Goal: Task Accomplishment & Management: Complete application form

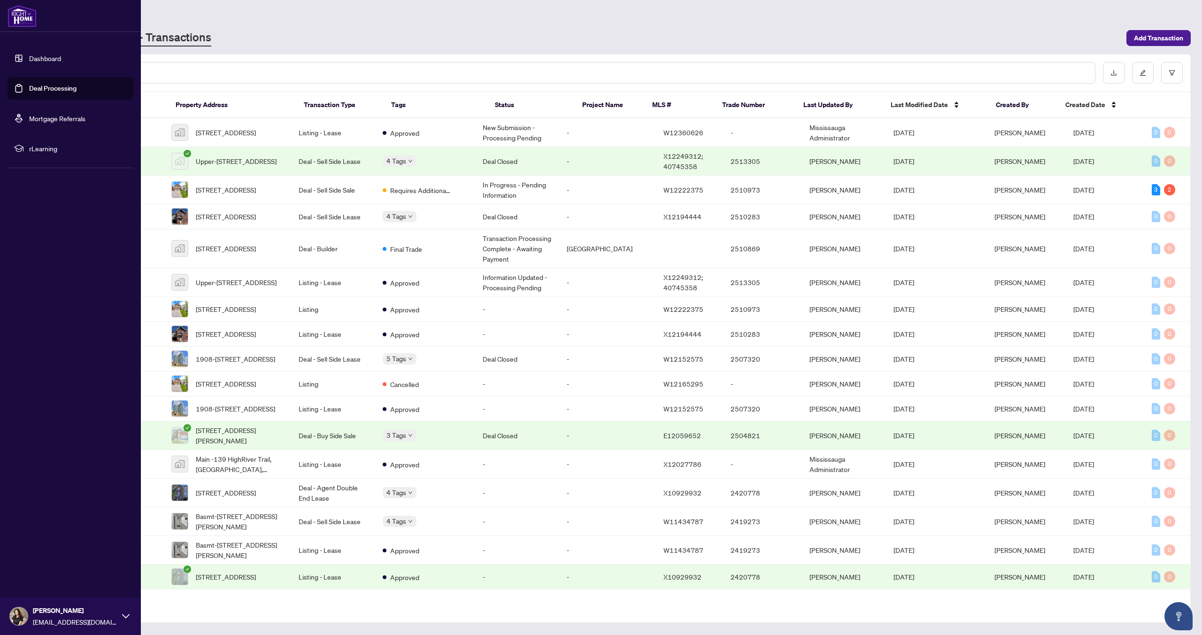
click at [29, 87] on link "Deal Processing" at bounding box center [52, 88] width 47 height 8
click at [73, 89] on link "Deal Processing" at bounding box center [52, 88] width 47 height 8
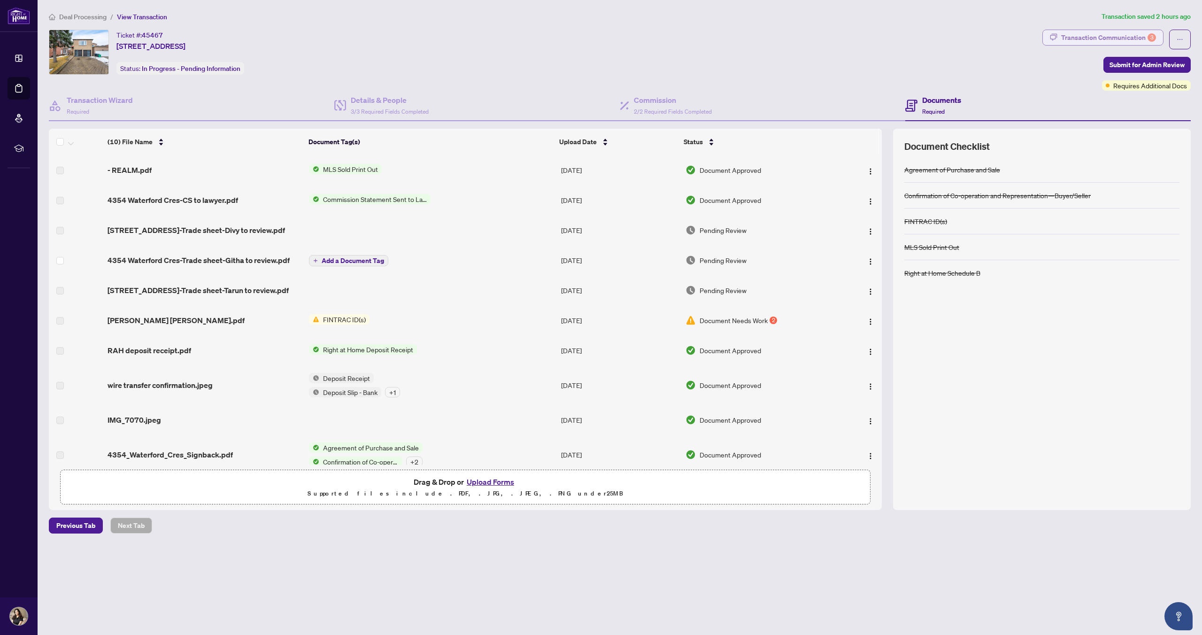
click at [1078, 38] on div "Transaction Communication 3" at bounding box center [1108, 37] width 95 height 15
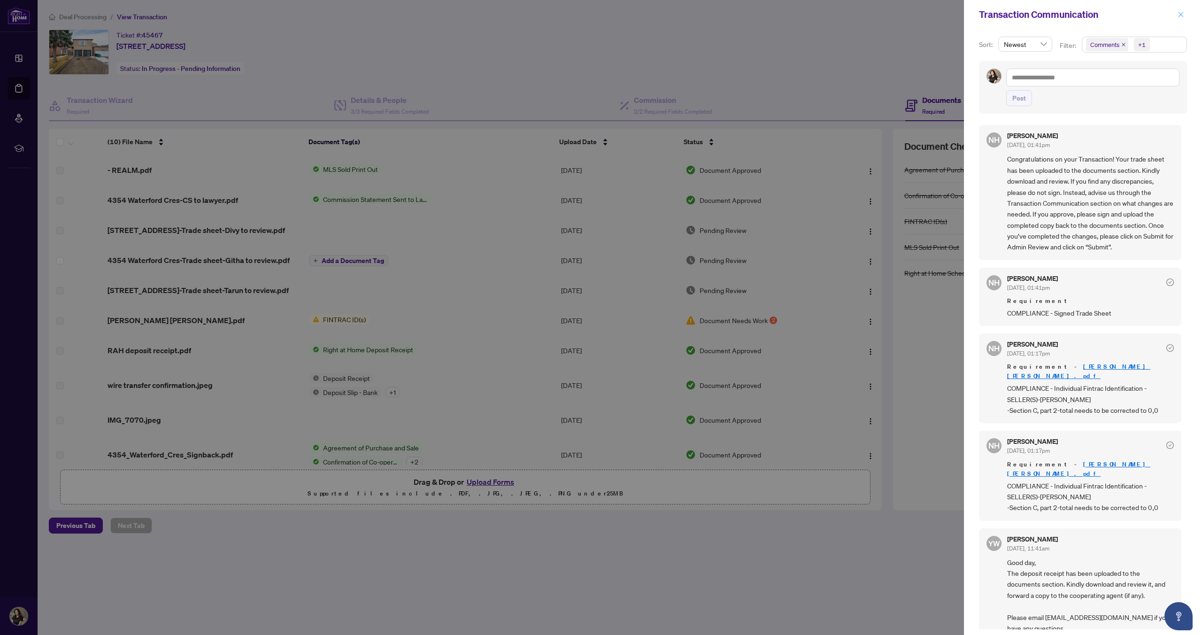
click at [1182, 16] on icon "close" at bounding box center [1181, 14] width 7 height 7
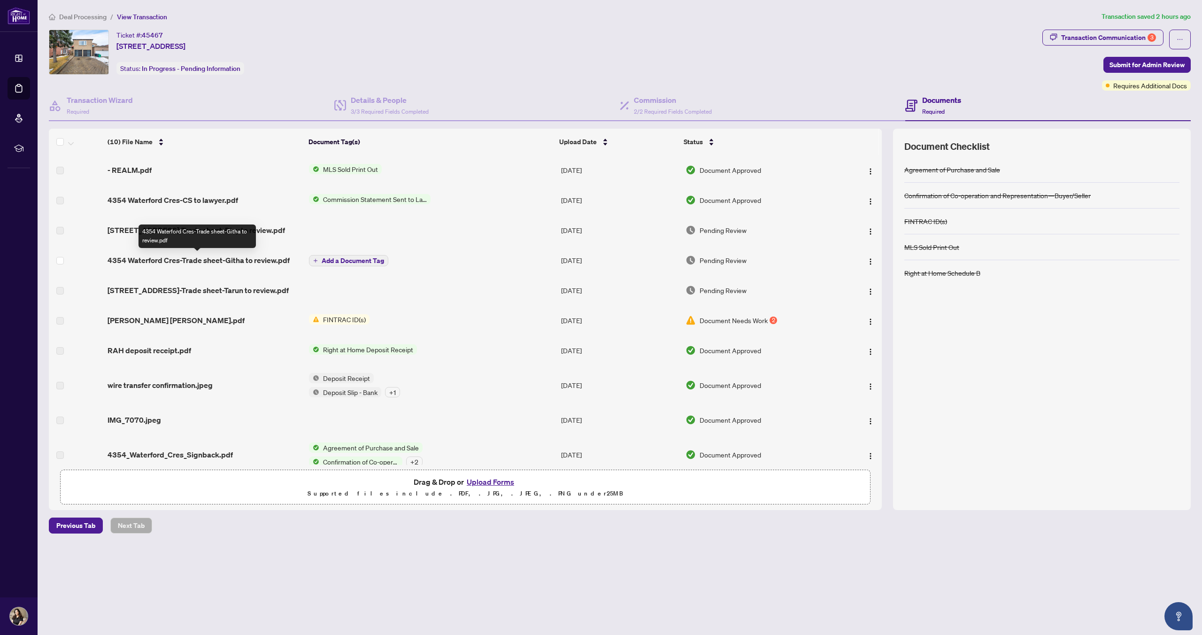
click at [159, 260] on span "4354 Waterford Cres-Trade sheet-Githa to review.pdf" at bounding box center [199, 260] width 182 height 11
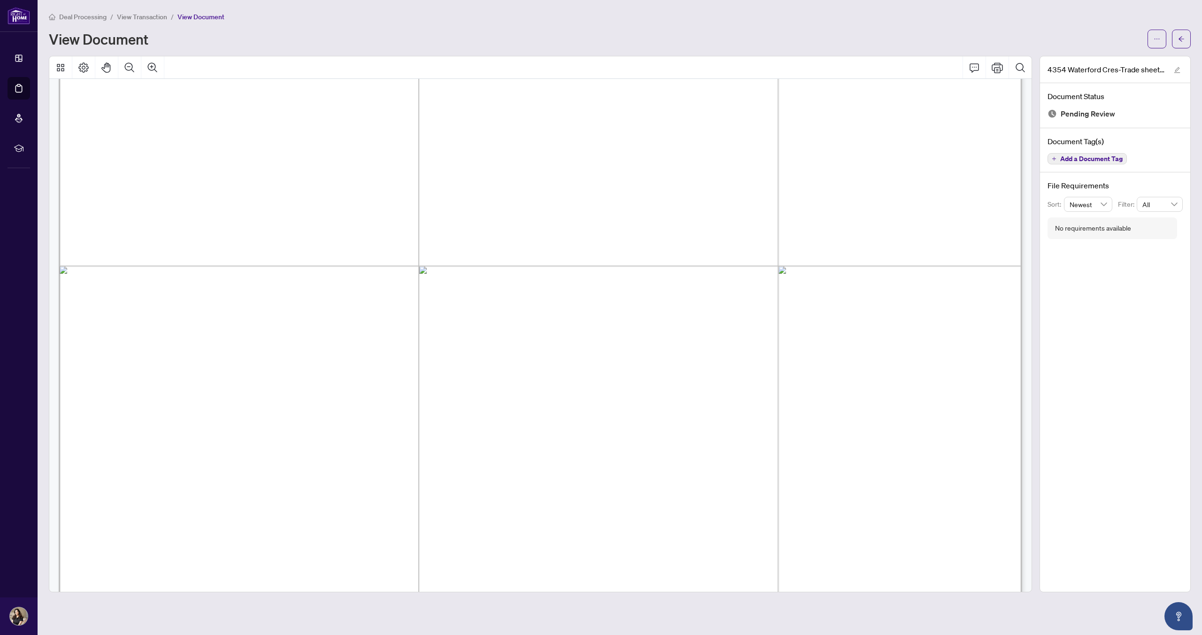
scroll to position [548, 0]
click at [1155, 41] on icon "ellipsis" at bounding box center [1157, 39] width 7 height 7
click at [1114, 60] on span "Download" at bounding box center [1123, 59] width 71 height 10
click at [1180, 39] on icon "arrow-left" at bounding box center [1182, 38] width 6 height 5
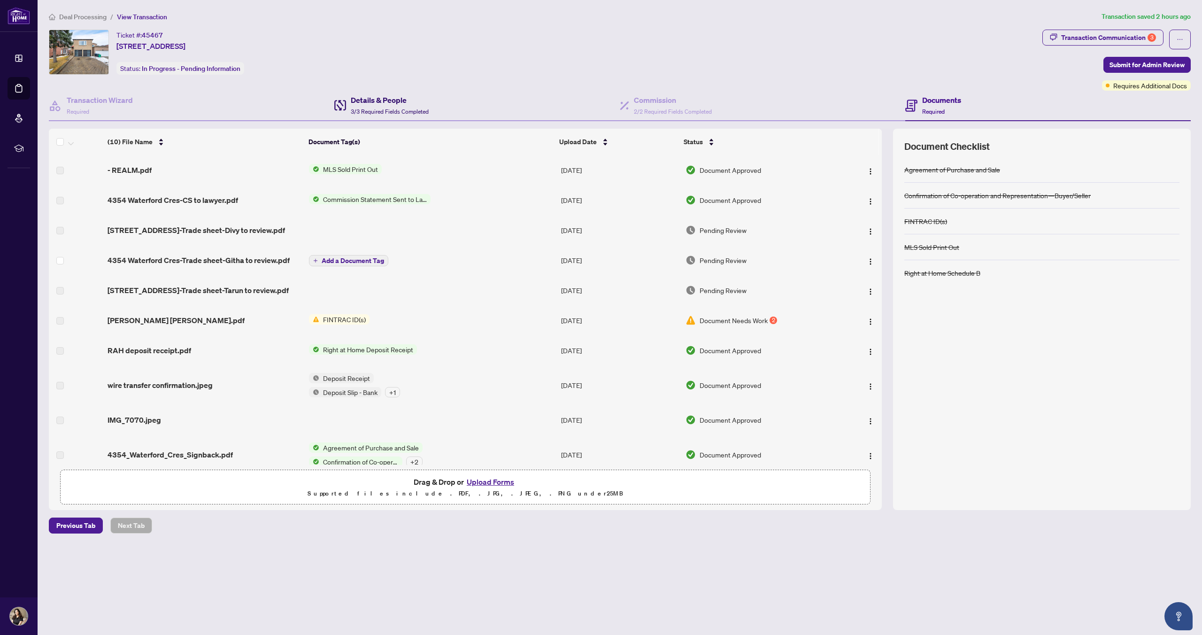
click at [392, 103] on h4 "Details & People" at bounding box center [390, 99] width 78 height 11
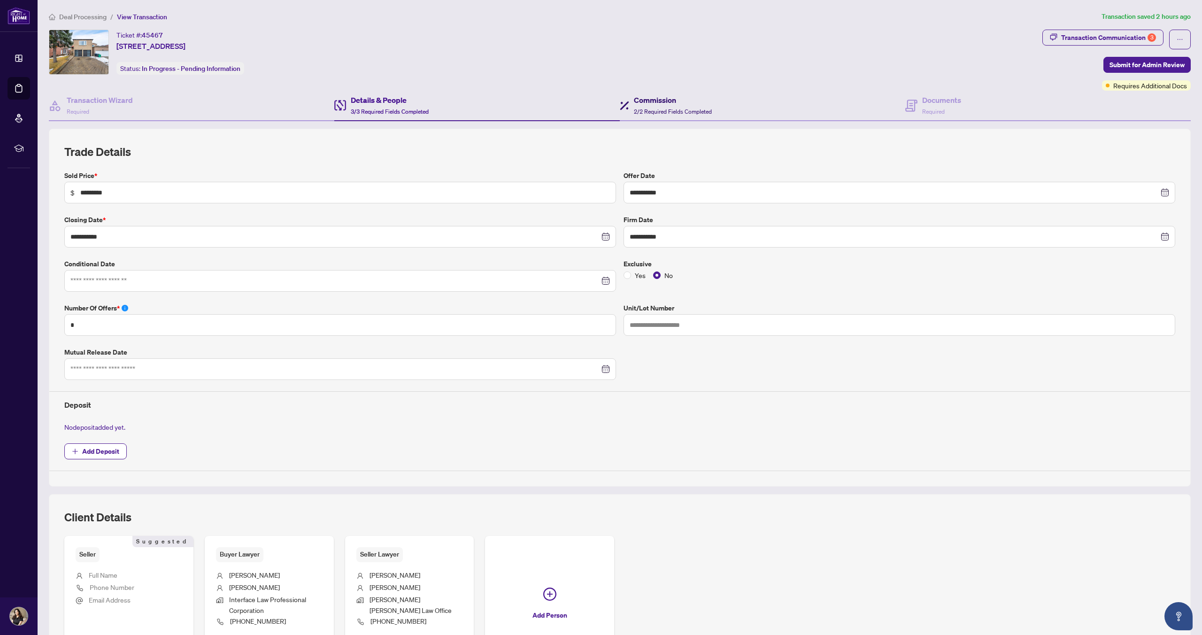
click at [672, 103] on h4 "Commission" at bounding box center [673, 99] width 78 height 11
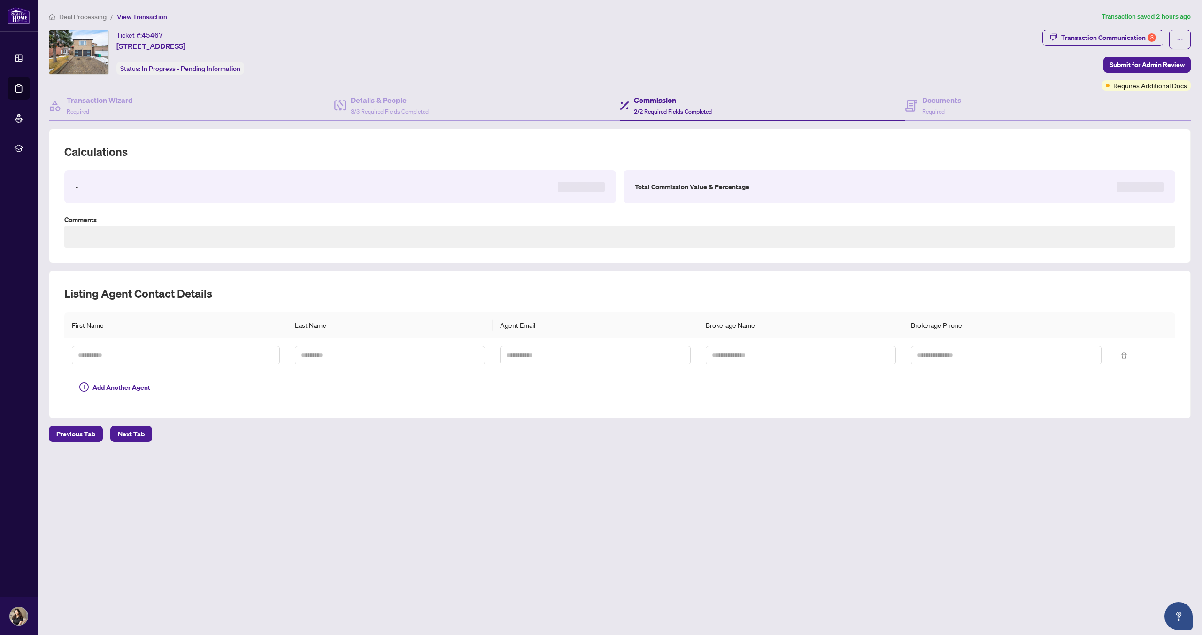
type textarea "**********"
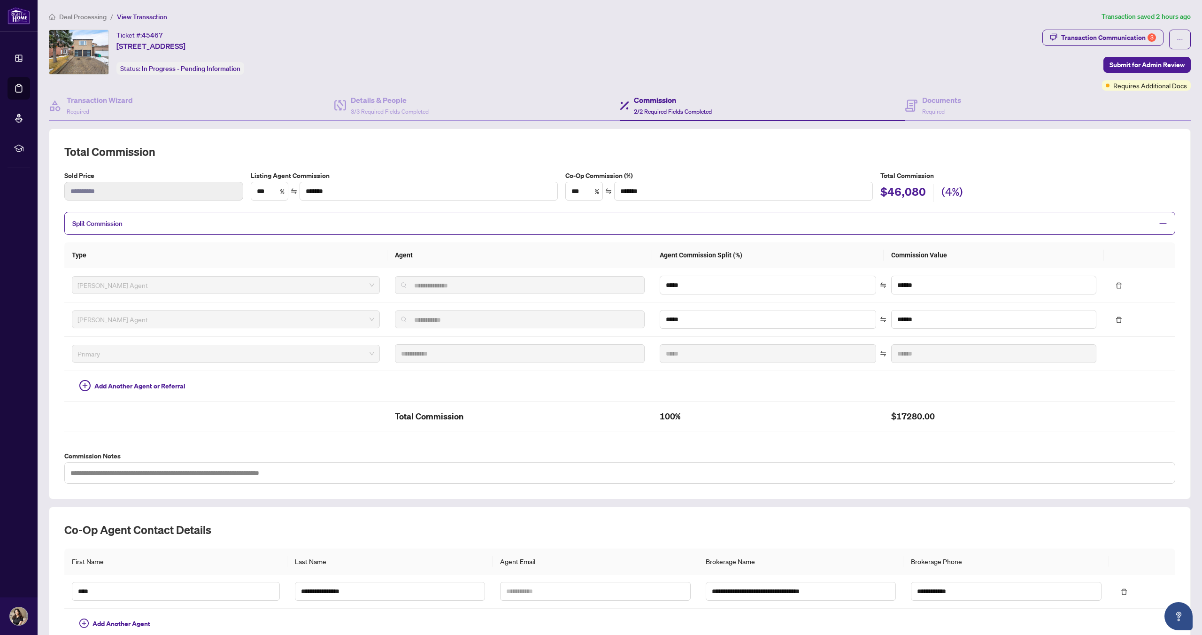
scroll to position [4, 0]
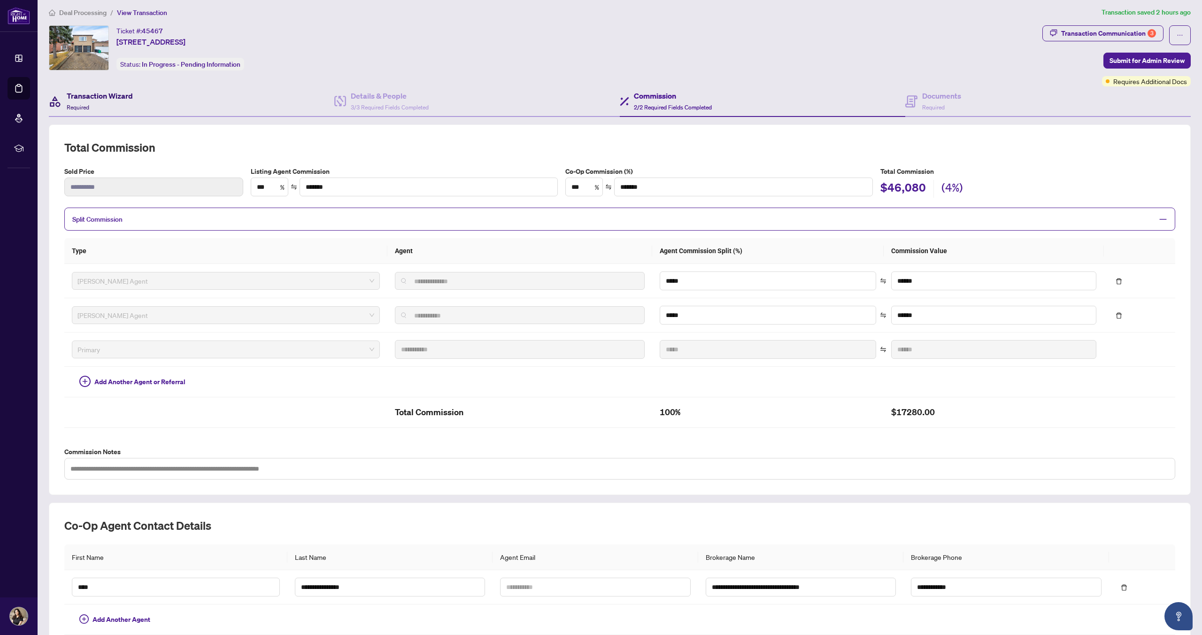
click at [117, 99] on h4 "Transaction Wizard" at bounding box center [100, 95] width 66 height 11
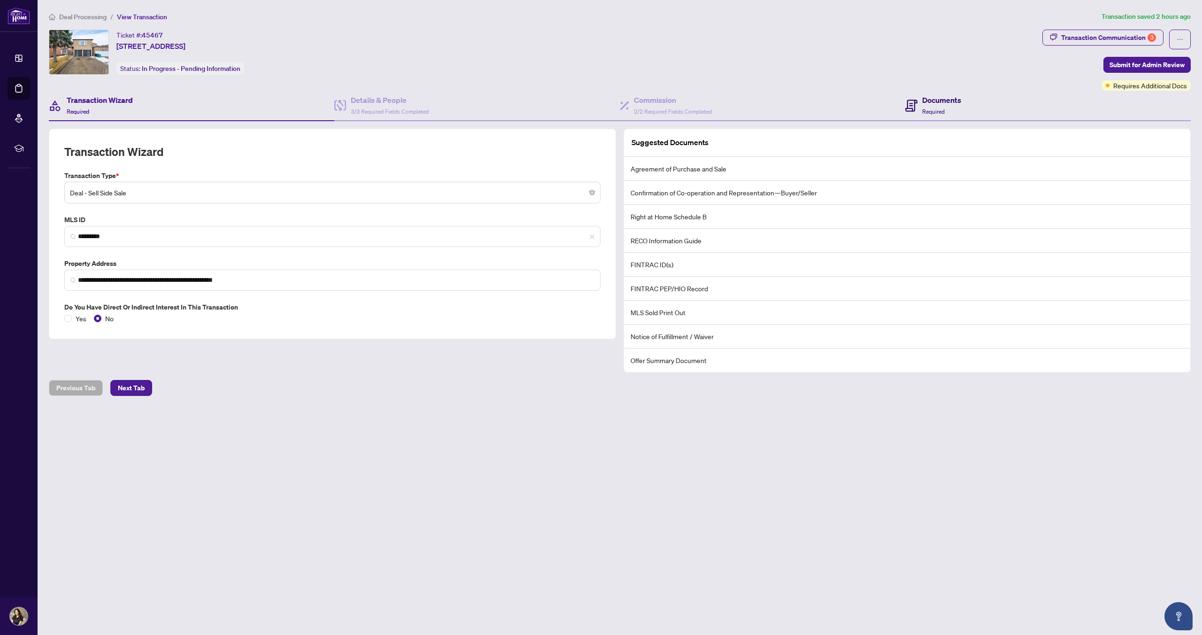
click at [916, 105] on icon at bounding box center [911, 106] width 12 height 12
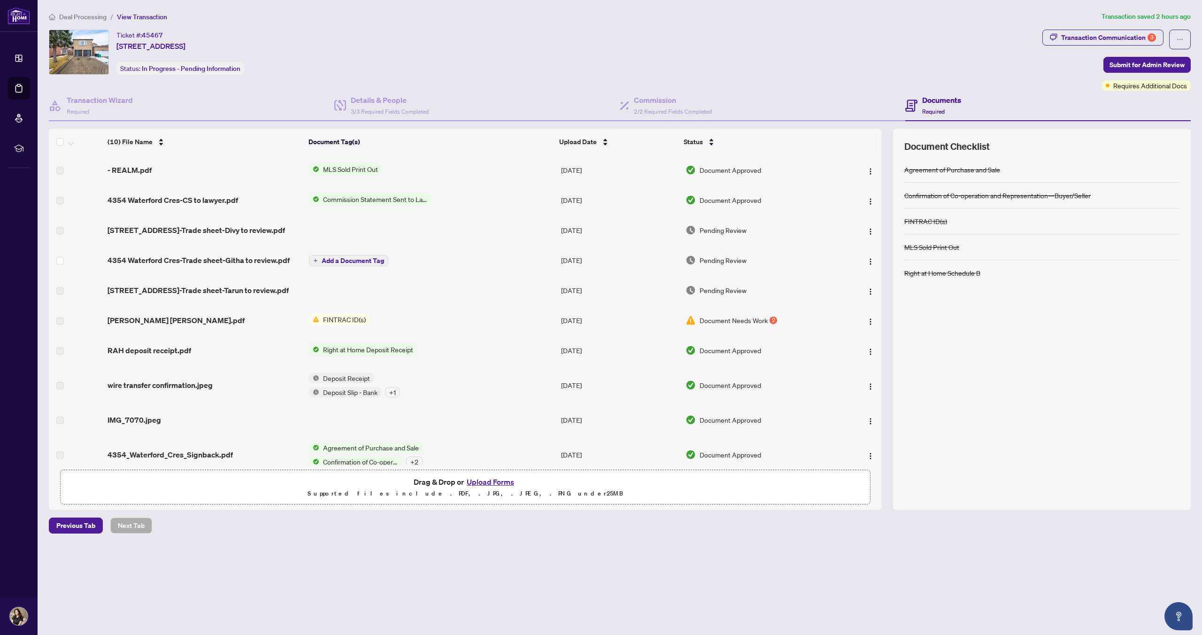
click at [495, 484] on button "Upload Forms" at bounding box center [490, 482] width 53 height 12
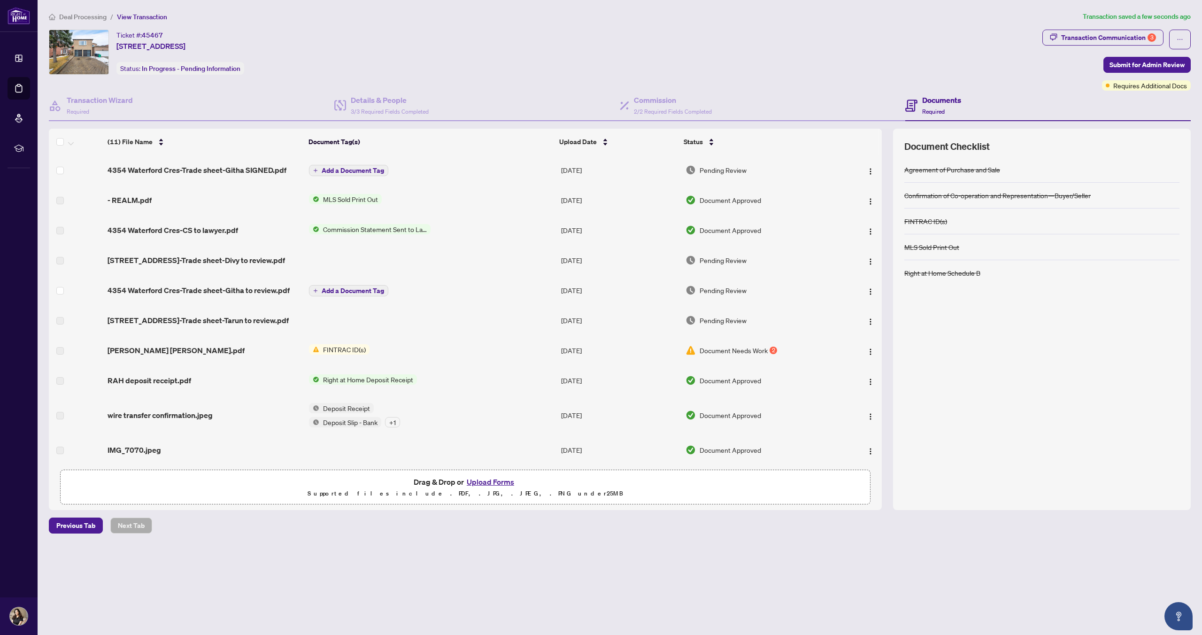
click at [340, 168] on span "Add a Document Tag" at bounding box center [353, 170] width 62 height 7
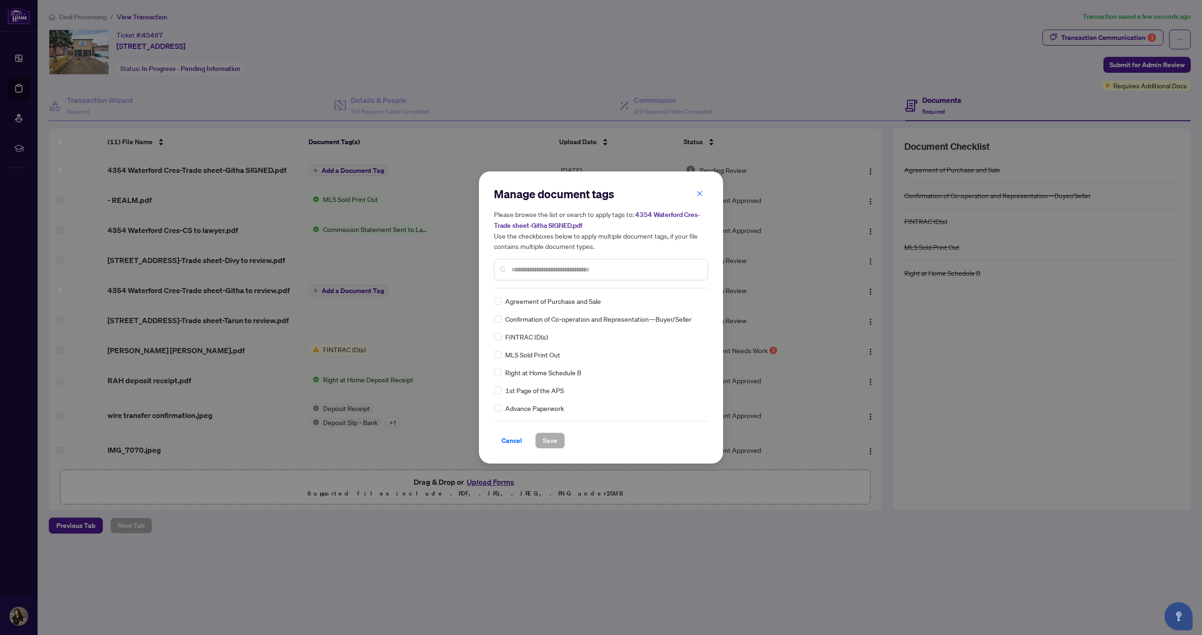
click at [542, 266] on input "text" at bounding box center [605, 269] width 189 height 10
type input "*****"
click at [558, 442] on button "Save" at bounding box center [550, 441] width 30 height 16
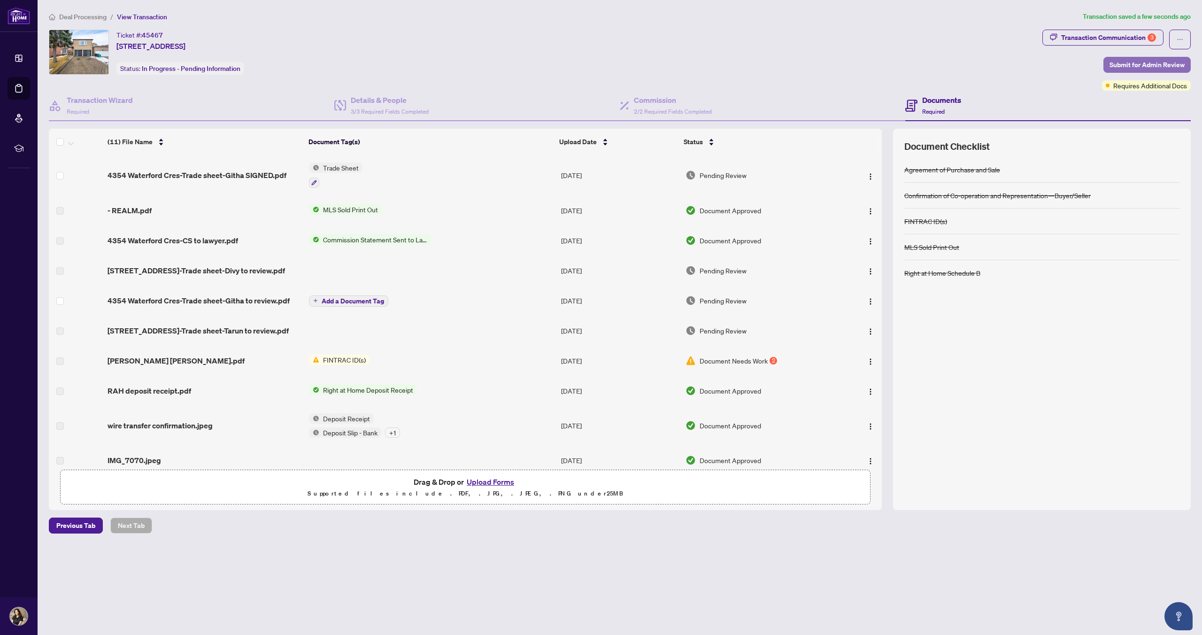
click at [1138, 68] on span "Submit for Admin Review" at bounding box center [1147, 64] width 75 height 15
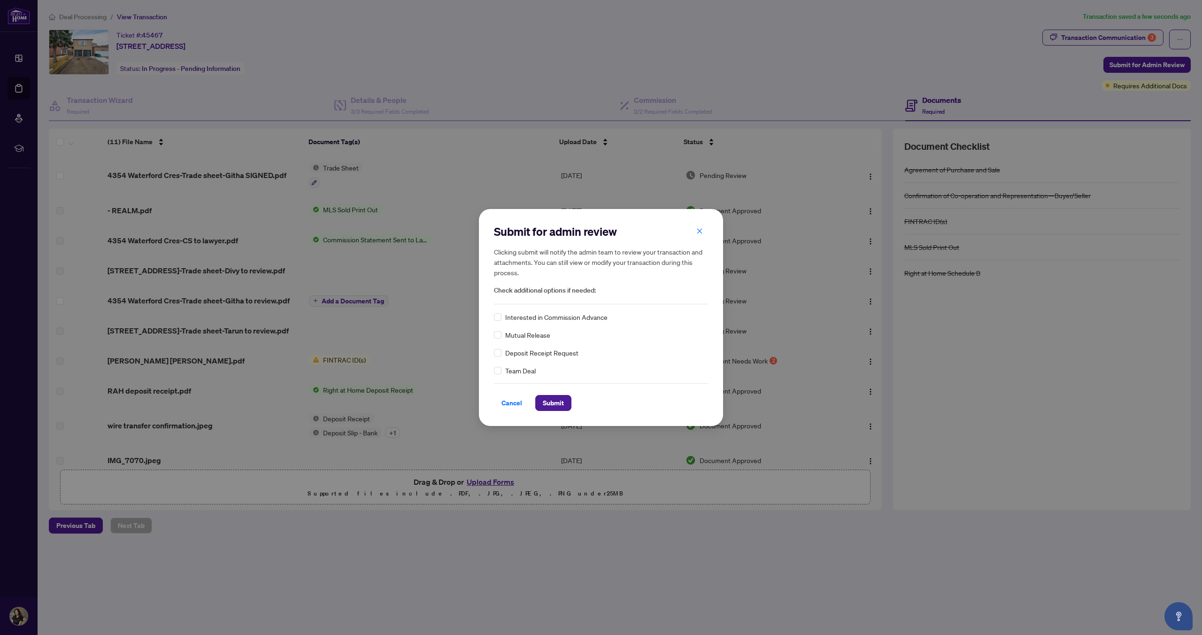
drag, startPoint x: 554, startPoint y: 404, endPoint x: 563, endPoint y: 390, distance: 17.3
click at [554, 404] on span "Submit" at bounding box center [553, 402] width 21 height 15
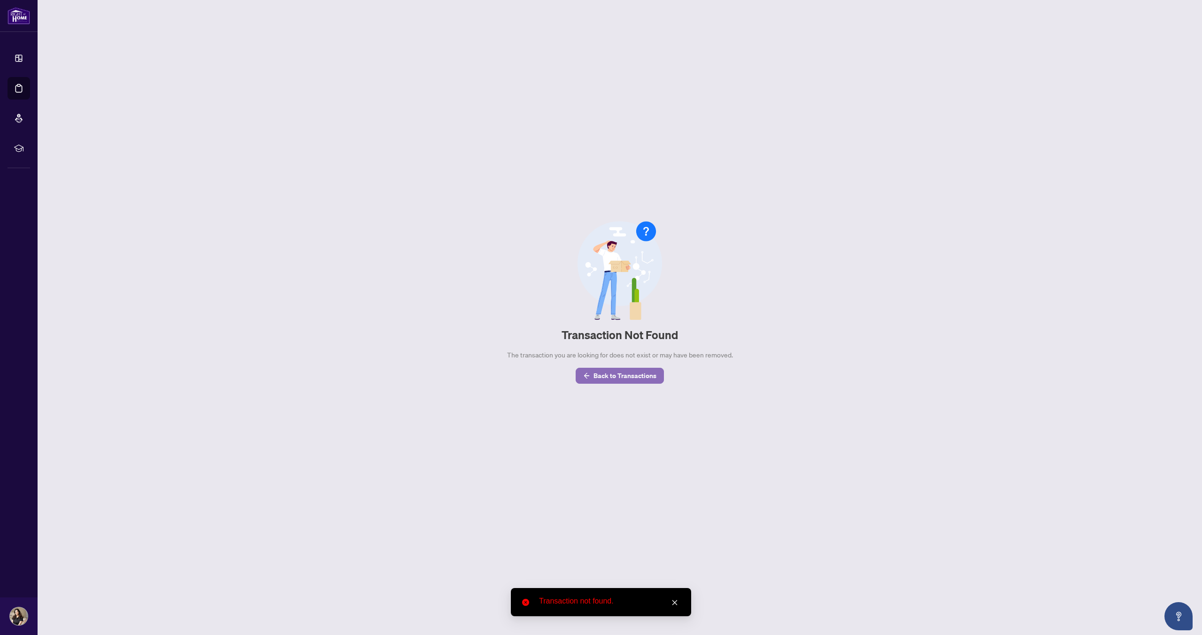
click at [626, 379] on span "Back to Transactions" at bounding box center [625, 375] width 63 height 15
